Goal: Information Seeking & Learning: Find specific fact

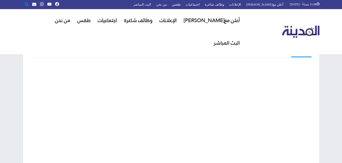
click at [27, 6] on span "الشريط العلوي" at bounding box center [27, 4] width 4 height 4
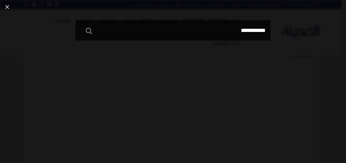
click at [170, 33] on input "**********" at bounding box center [172, 30] width 195 height 20
type input "**********"
click at [82, 25] on button "بحث عن" at bounding box center [89, 30] width 14 height 11
